Goal: Task Accomplishment & Management: Use online tool/utility

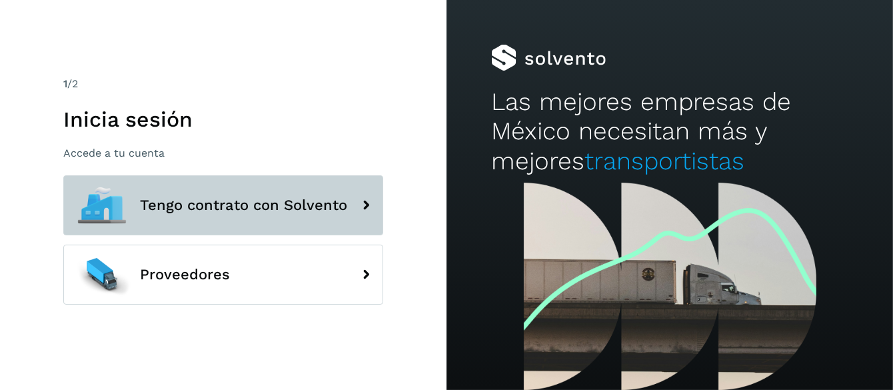
click at [254, 206] on span "Tengo contrato con Solvento" at bounding box center [243, 205] width 207 height 16
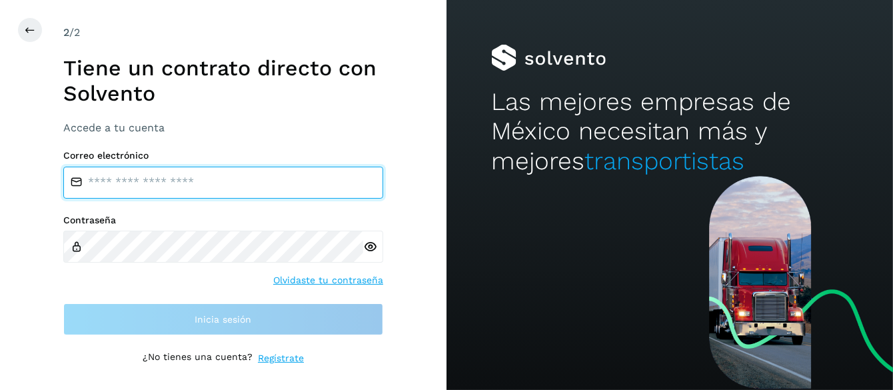
click at [157, 179] on input "email" at bounding box center [223, 183] width 320 height 32
type input "**********"
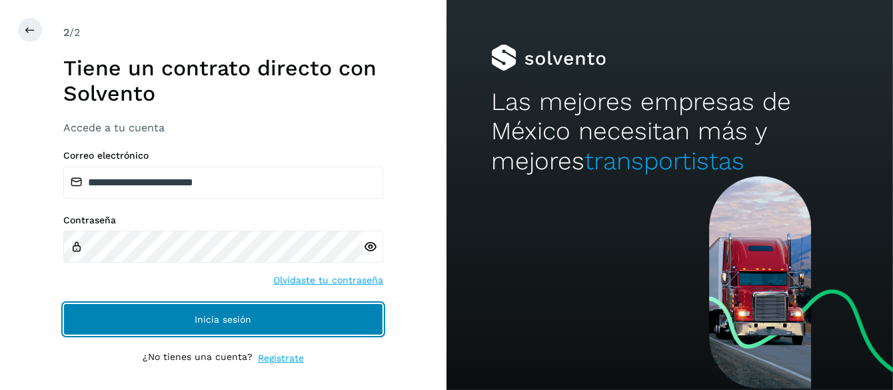
click at [239, 316] on span "Inicia sesión" at bounding box center [223, 318] width 57 height 9
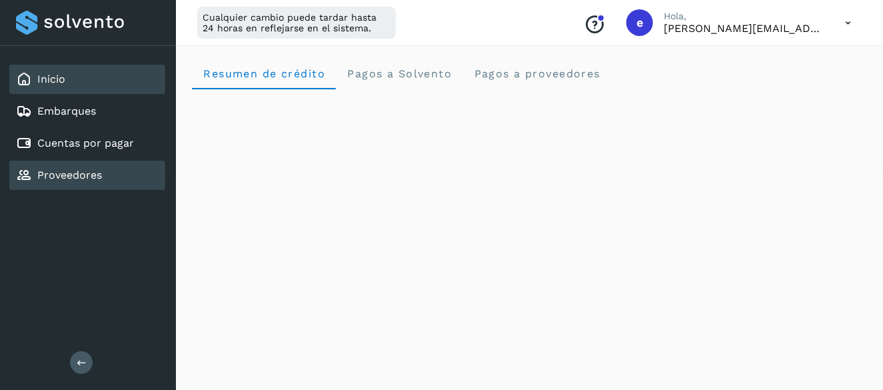
click at [69, 178] on link "Proveedores" at bounding box center [69, 175] width 65 height 13
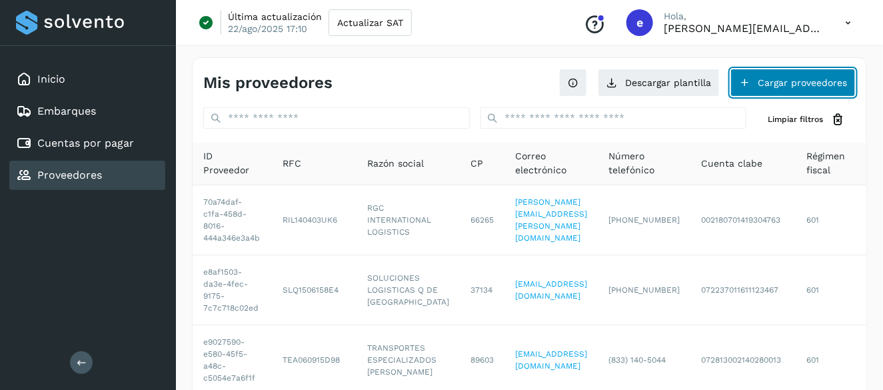
click at [775, 83] on button "Cargar proveedores" at bounding box center [792, 83] width 125 height 28
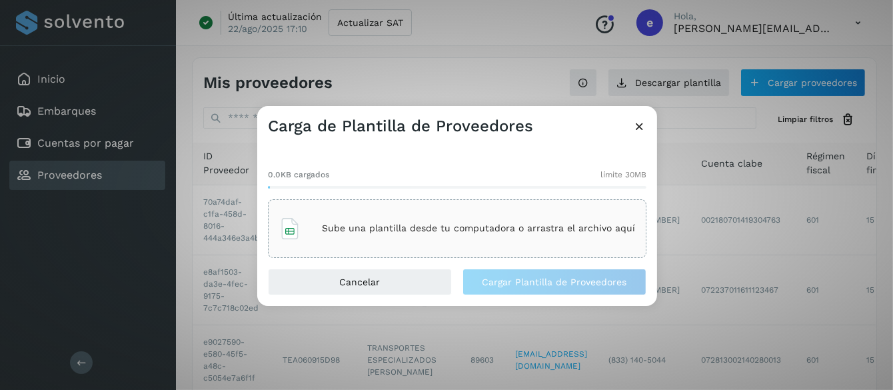
click at [382, 234] on div "Sube una plantilla desde tu computadora o arrastra el archivo aquí" at bounding box center [457, 229] width 356 height 36
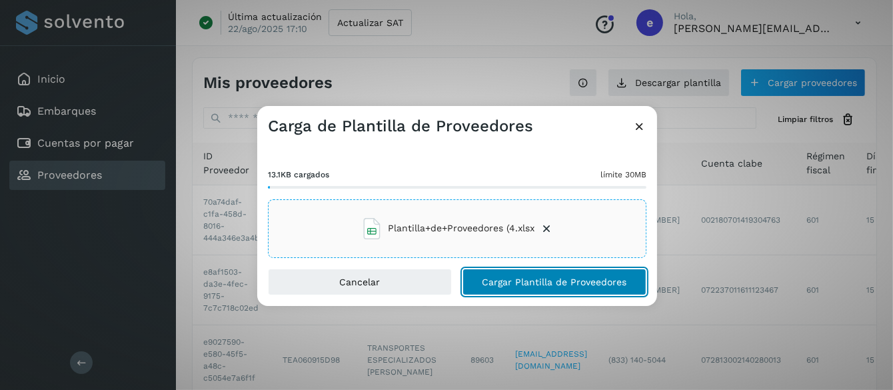
click at [506, 281] on span "Cargar Plantilla de Proveedores" at bounding box center [554, 281] width 145 height 9
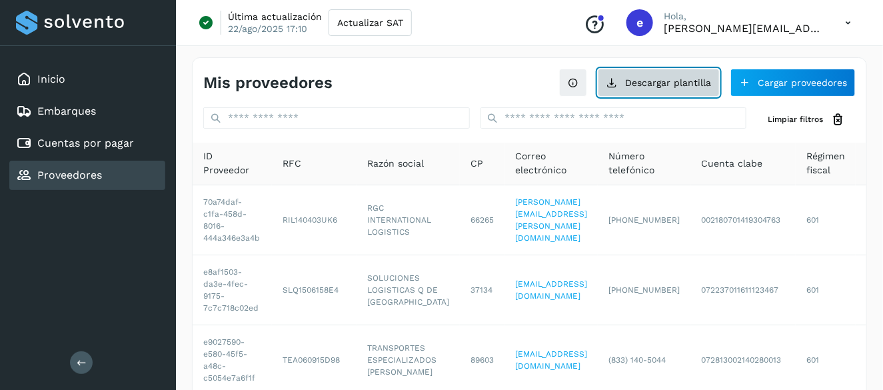
click at [648, 83] on button "Descargar plantilla" at bounding box center [659, 83] width 122 height 28
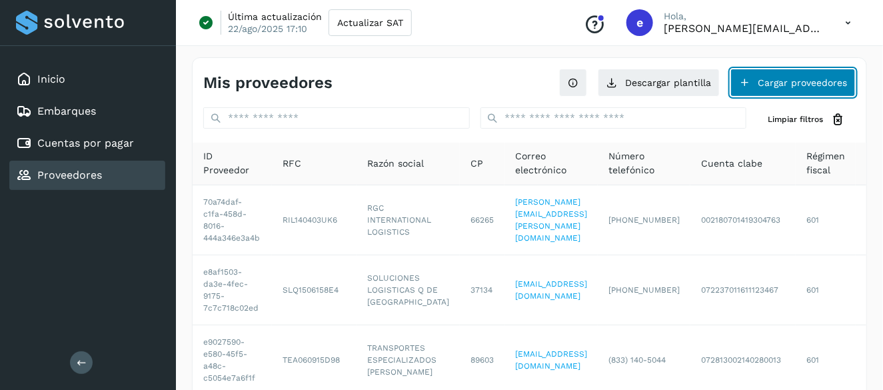
click at [773, 82] on button "Cargar proveedores" at bounding box center [792, 83] width 125 height 28
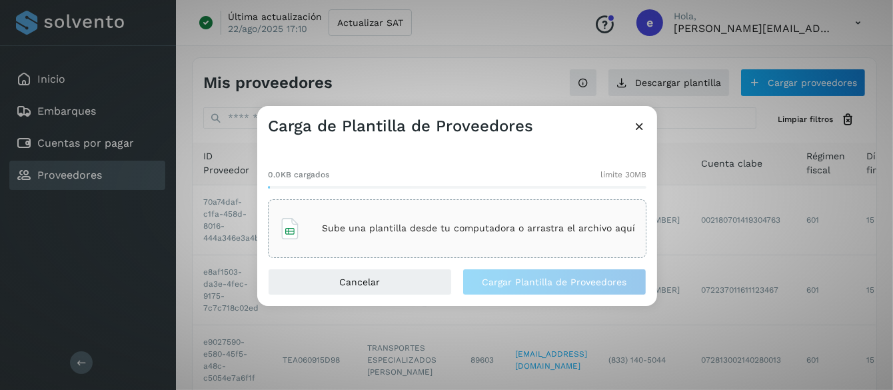
click at [422, 227] on p "Sube una plantilla desde tu computadora o arrastra el archivo aquí" at bounding box center [478, 228] width 313 height 11
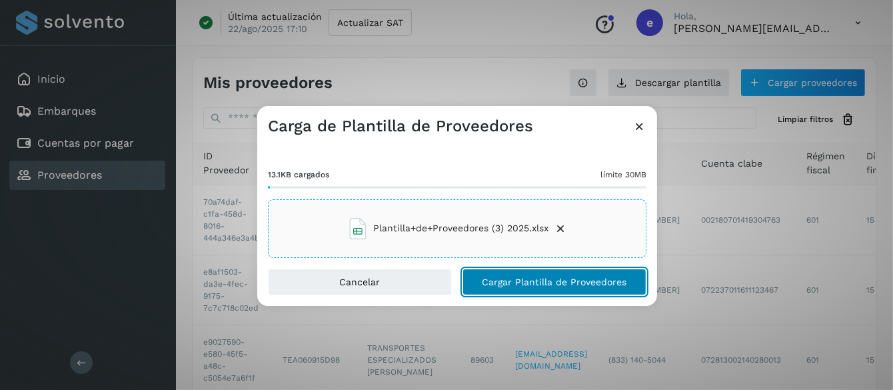
click at [520, 282] on span "Cargar Plantilla de Proveedores" at bounding box center [554, 281] width 145 height 9
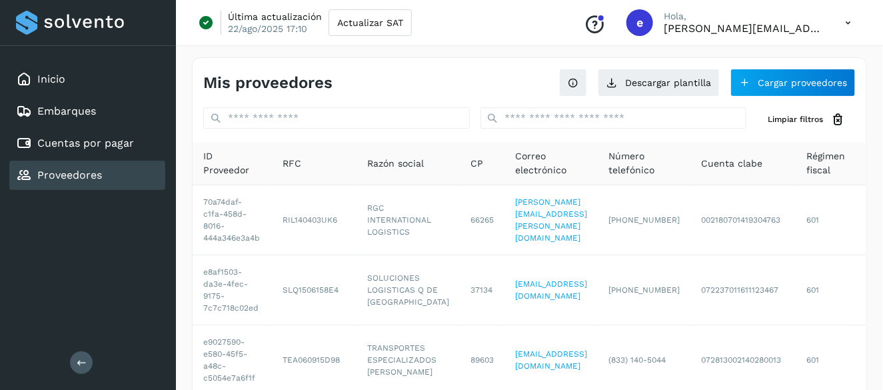
drag, startPoint x: 724, startPoint y: 386, endPoint x: 821, endPoint y: 388, distance: 97.3
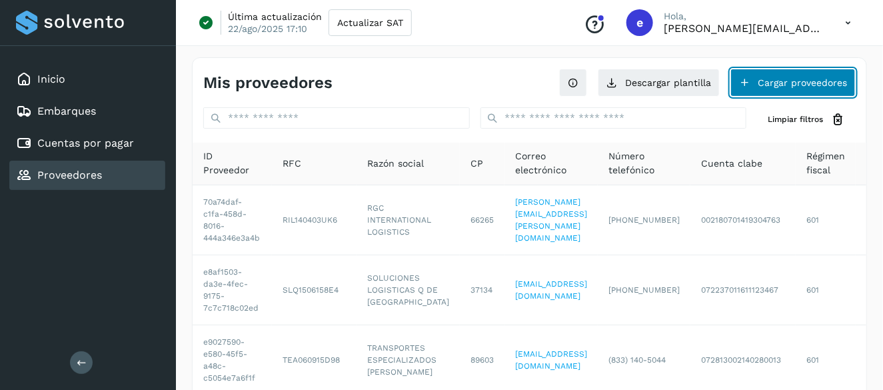
click at [775, 80] on button "Cargar proveedores" at bounding box center [792, 83] width 125 height 28
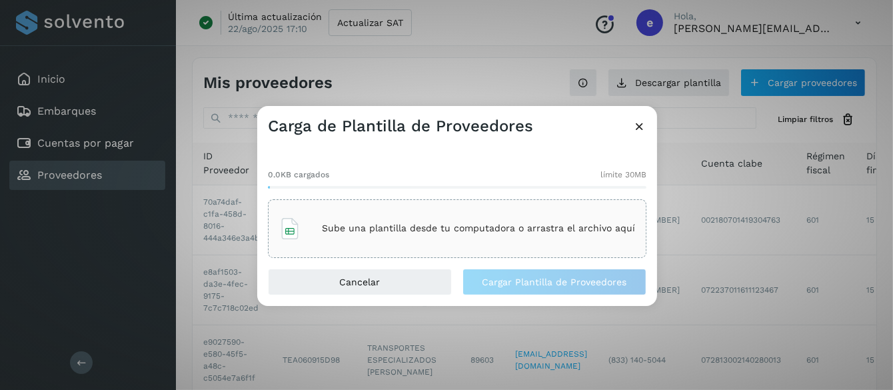
click at [479, 226] on p "Sube una plantilla desde tu computadora o arrastra el archivo aquí" at bounding box center [478, 228] width 313 height 11
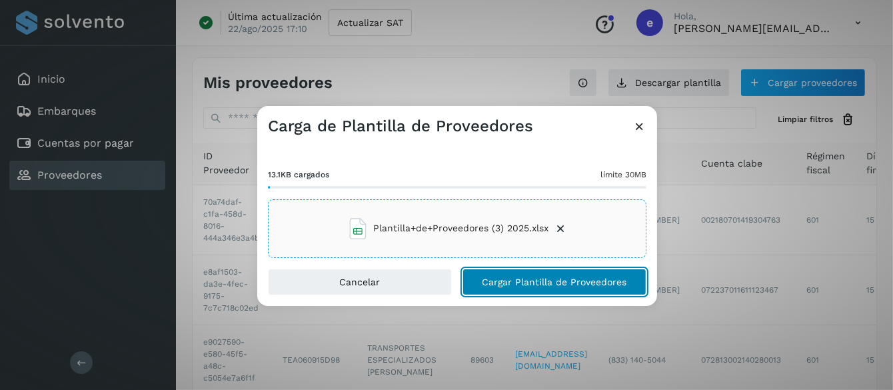
click at [516, 286] on button "Cargar Plantilla de Proveedores" at bounding box center [554, 281] width 184 height 27
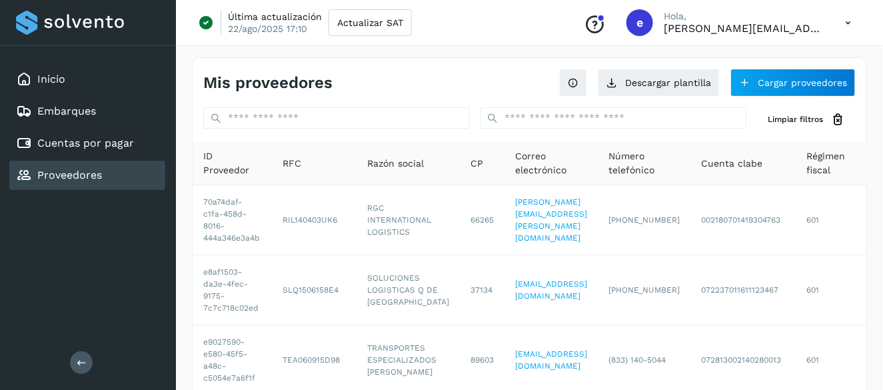
drag, startPoint x: 710, startPoint y: 388, endPoint x: 773, endPoint y: 388, distance: 63.3
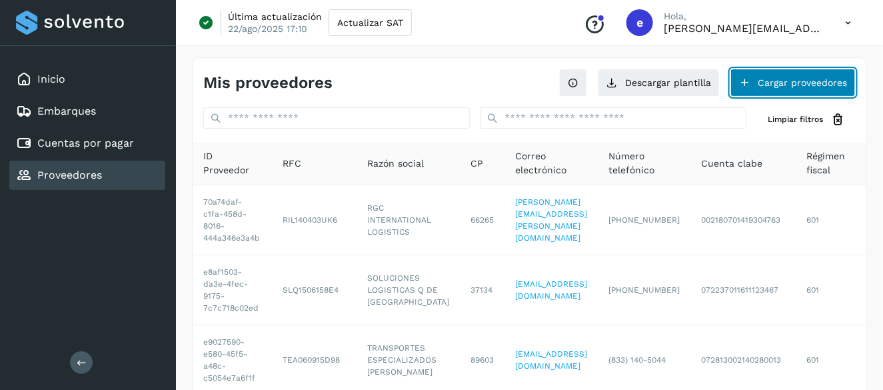
click at [772, 83] on button "Cargar proveedores" at bounding box center [792, 83] width 125 height 28
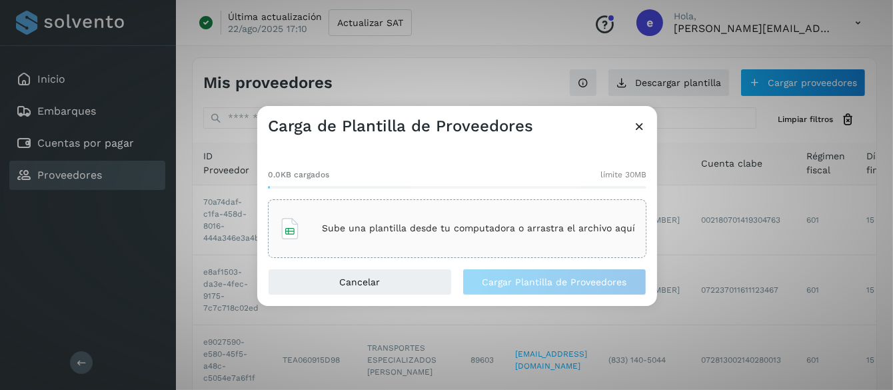
click at [447, 218] on div "Sube una plantilla desde tu computadora o arrastra el archivo aquí" at bounding box center [457, 229] width 356 height 36
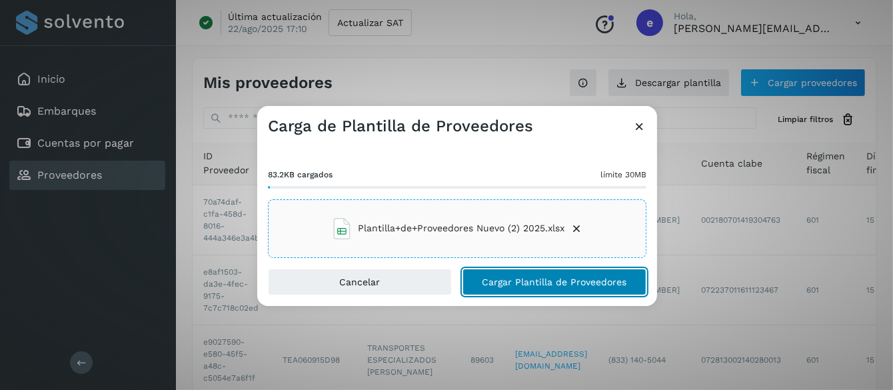
click at [523, 282] on span "Cargar Plantilla de Proveedores" at bounding box center [554, 281] width 145 height 9
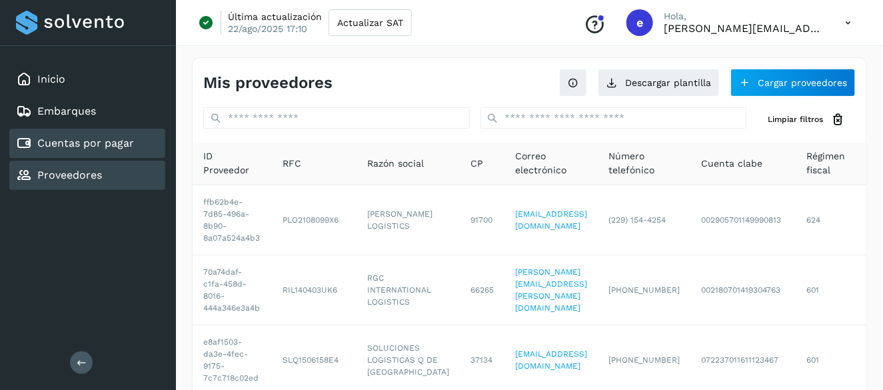
click at [59, 142] on link "Cuentas por pagar" at bounding box center [85, 143] width 97 height 13
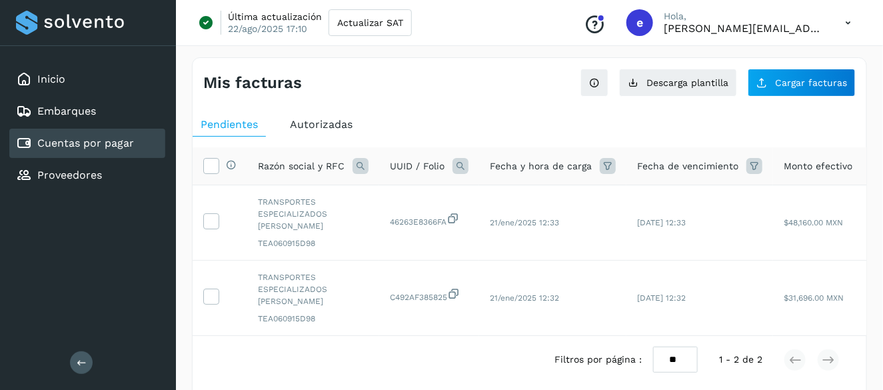
click at [94, 144] on link "Cuentas por pagar" at bounding box center [85, 143] width 97 height 13
click at [844, 24] on icon at bounding box center [847, 22] width 27 height 27
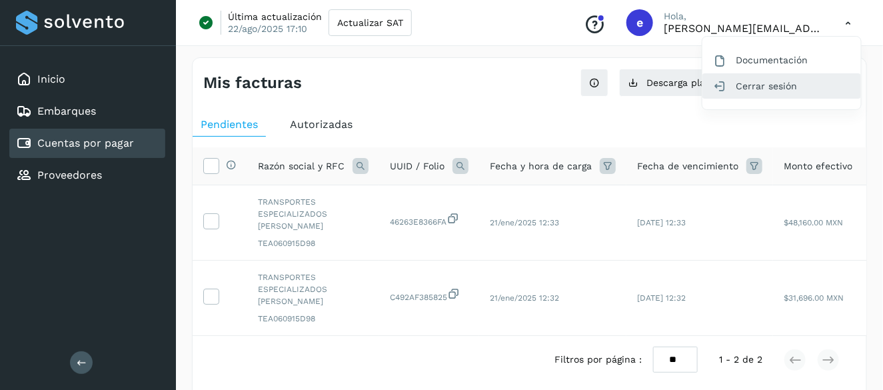
click at [770, 89] on div "Cerrar sesión" at bounding box center [781, 85] width 159 height 25
